Goal: Transaction & Acquisition: Purchase product/service

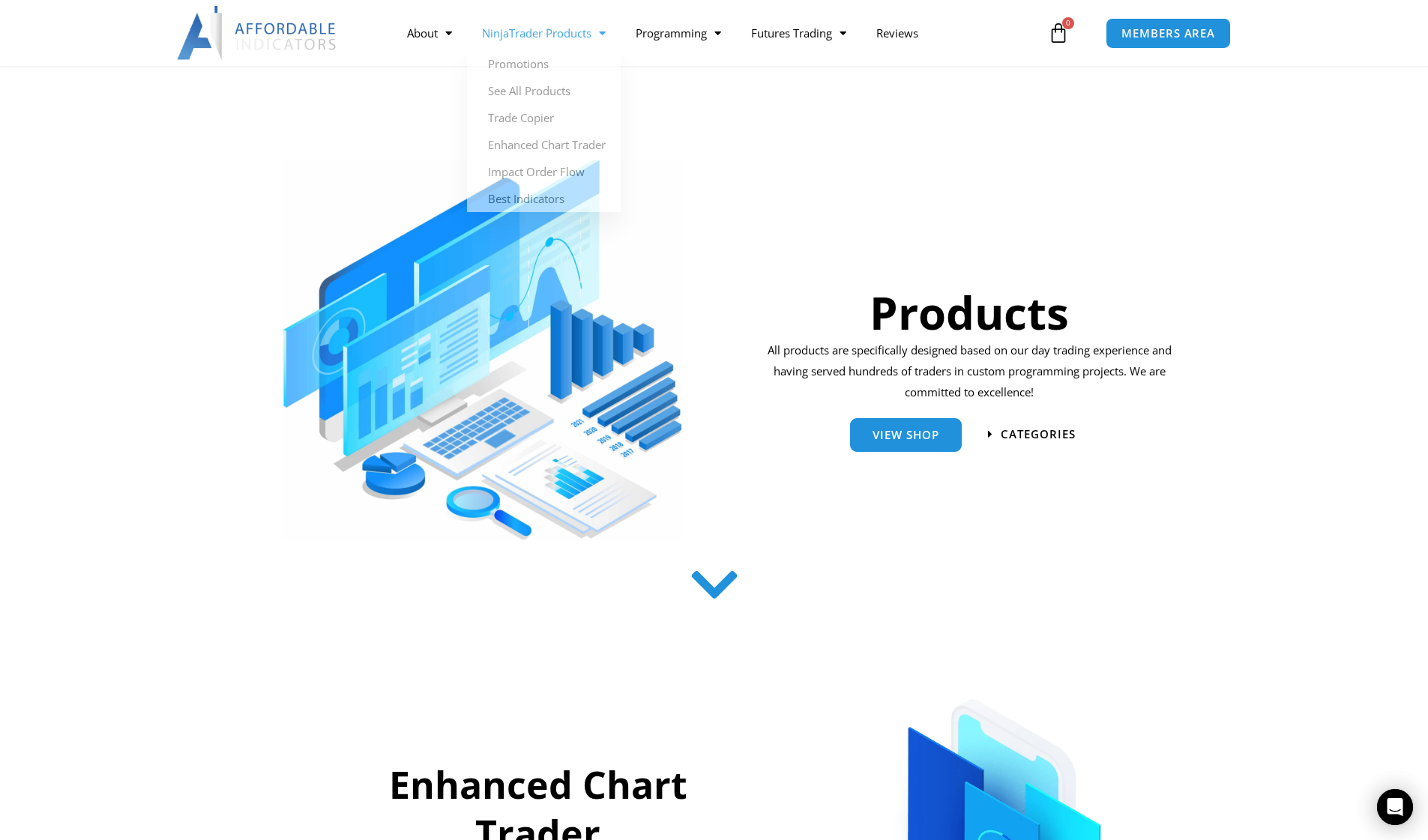
scroll to position [75, 0]
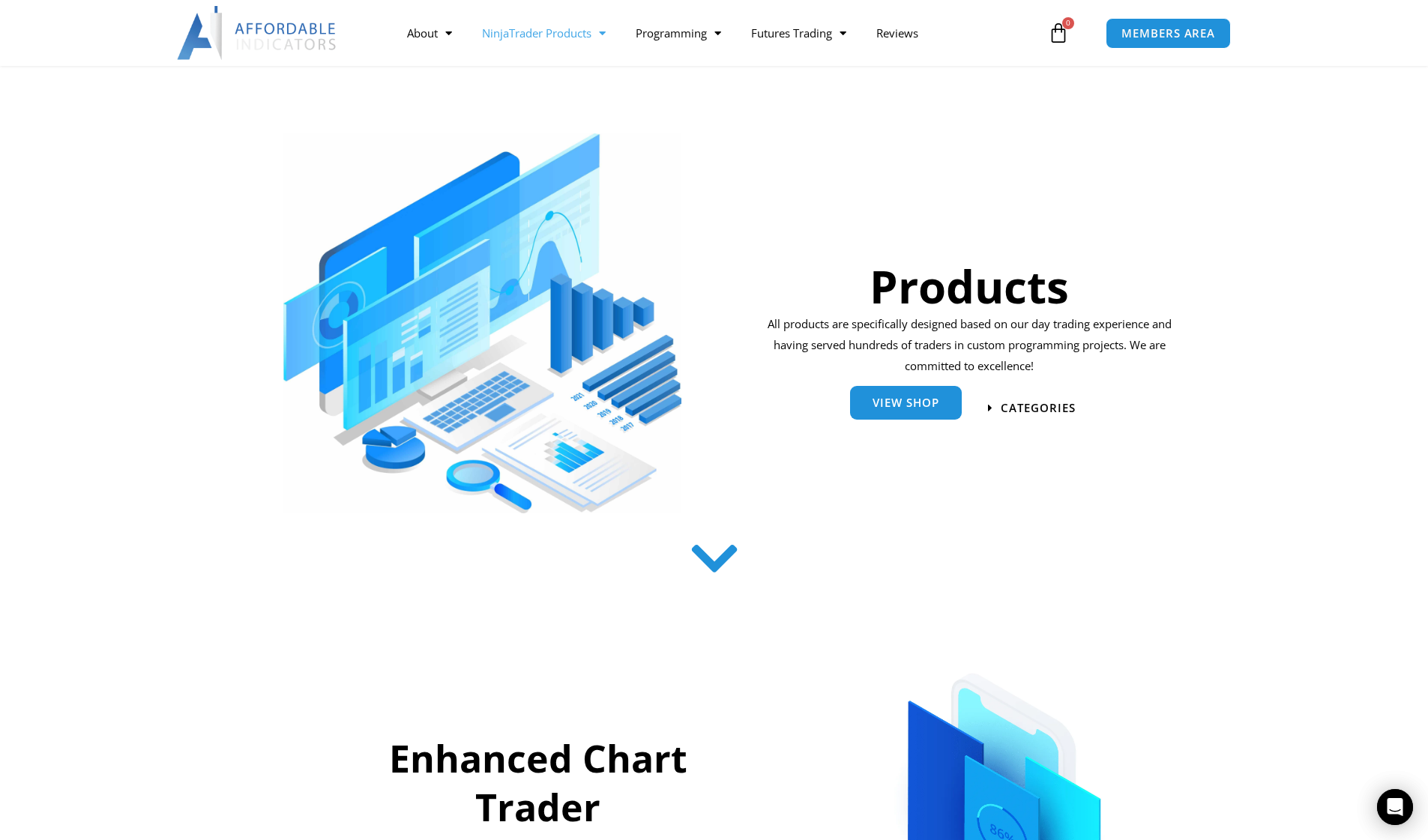
click at [910, 410] on link "View Shop" at bounding box center [906, 402] width 112 height 33
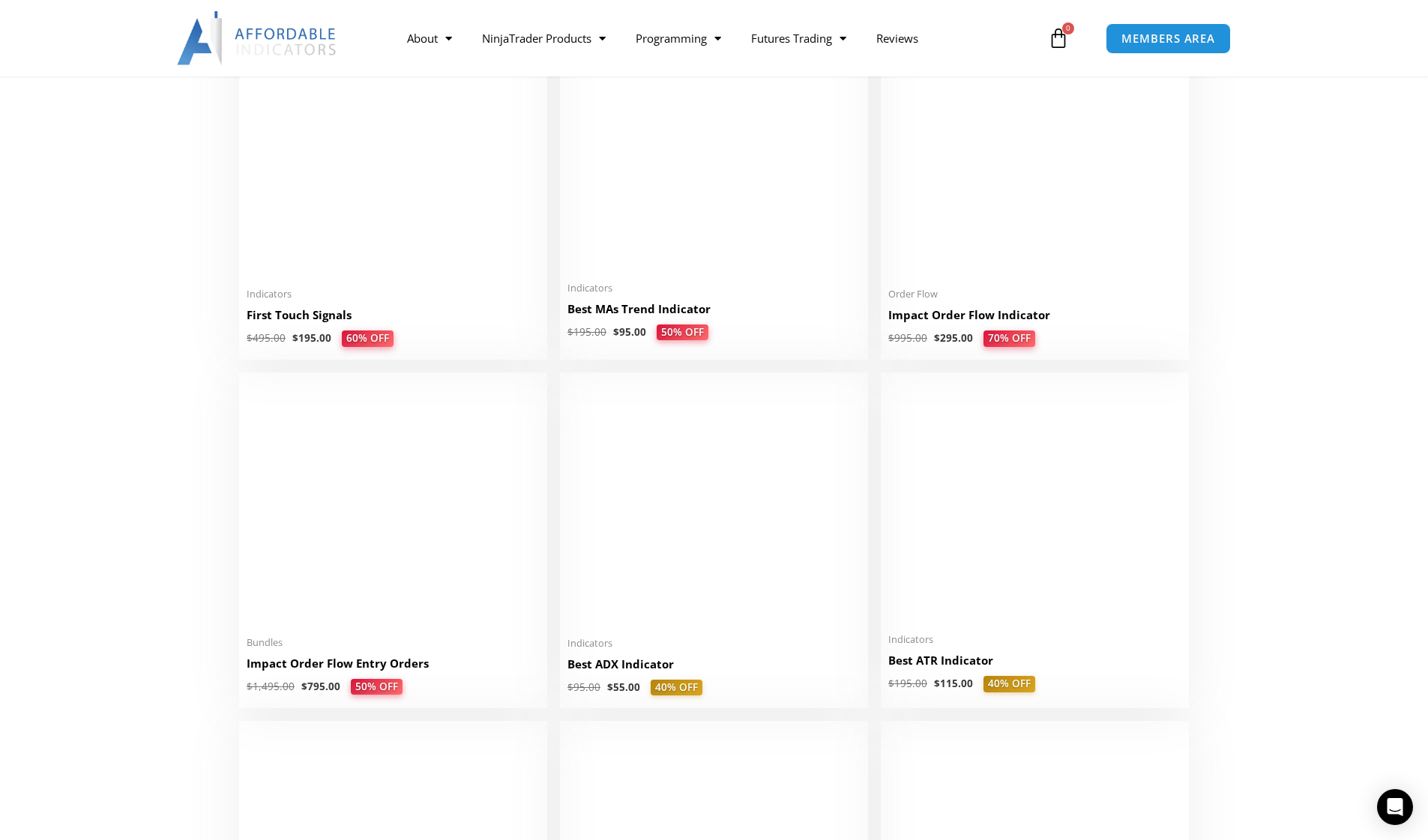
scroll to position [2473, 0]
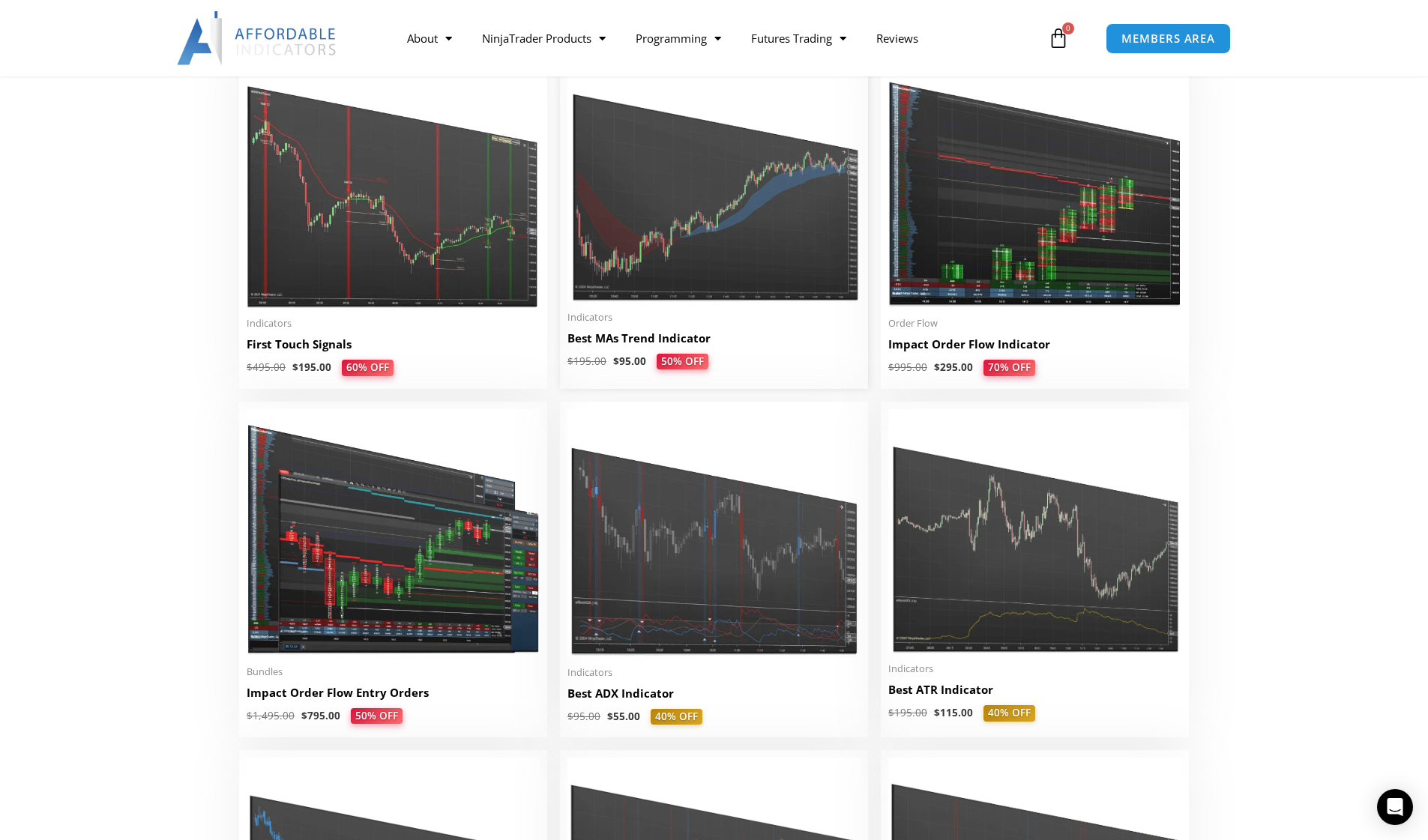
click at [756, 239] on img at bounding box center [714, 179] width 293 height 245
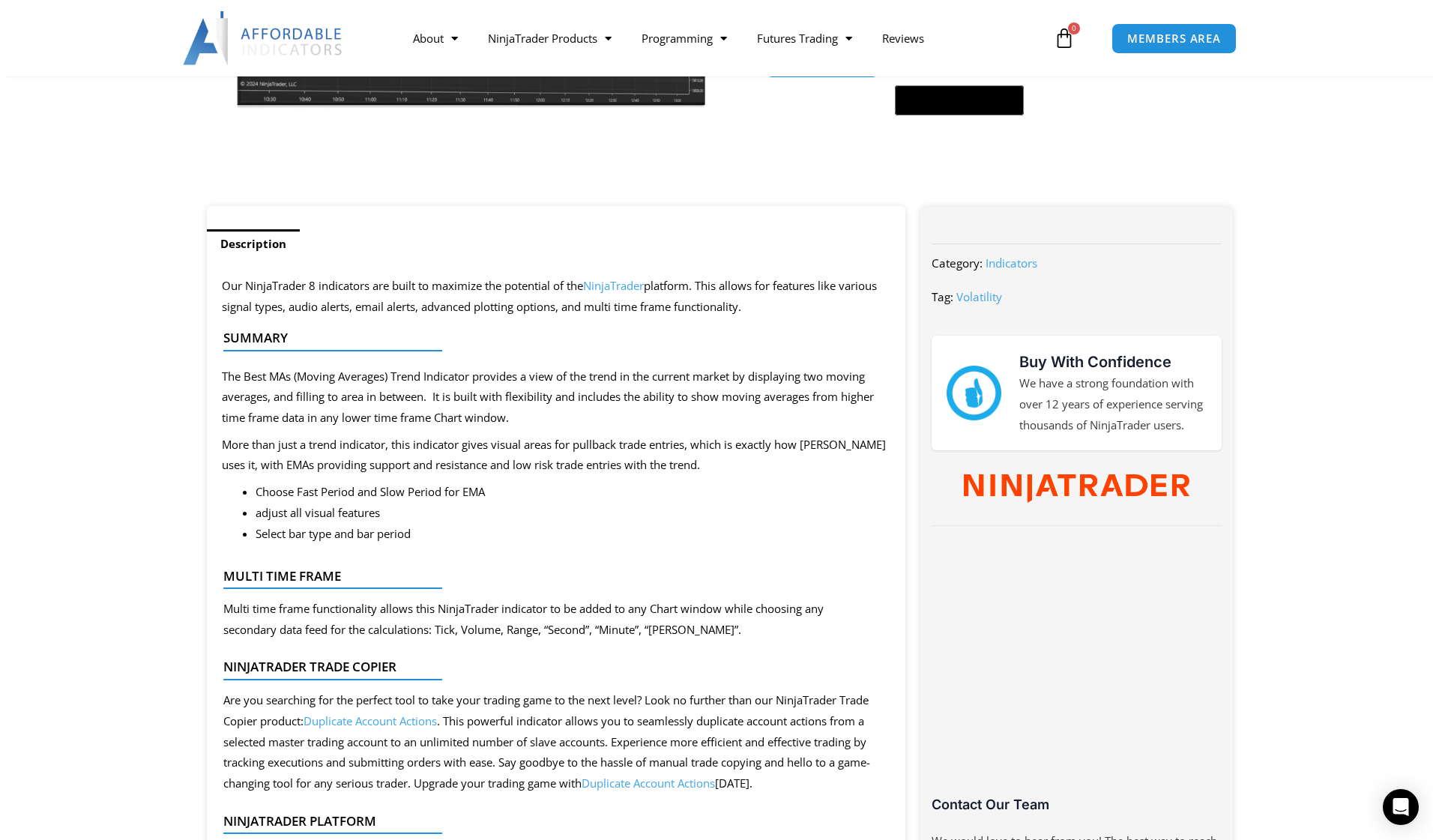
scroll to position [375, 0]
